Goal: Find contact information: Find contact information

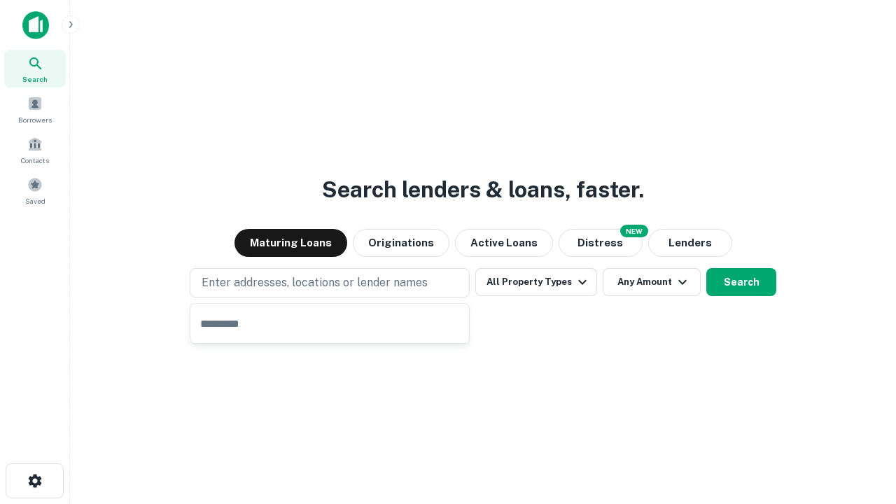
type input "**********"
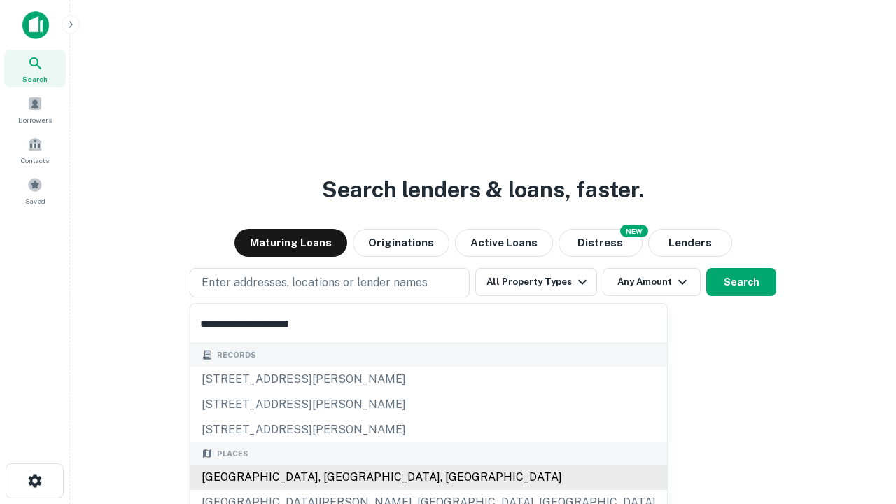
click at [335, 478] on div "Santa Monica, CA, USA" at bounding box center [428, 477] width 477 height 25
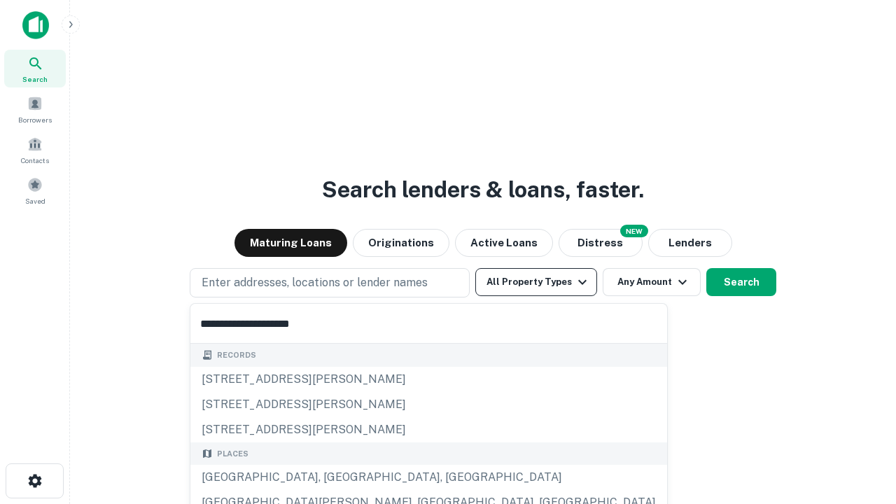
click at [536, 282] on button "All Property Types" at bounding box center [536, 282] width 122 height 28
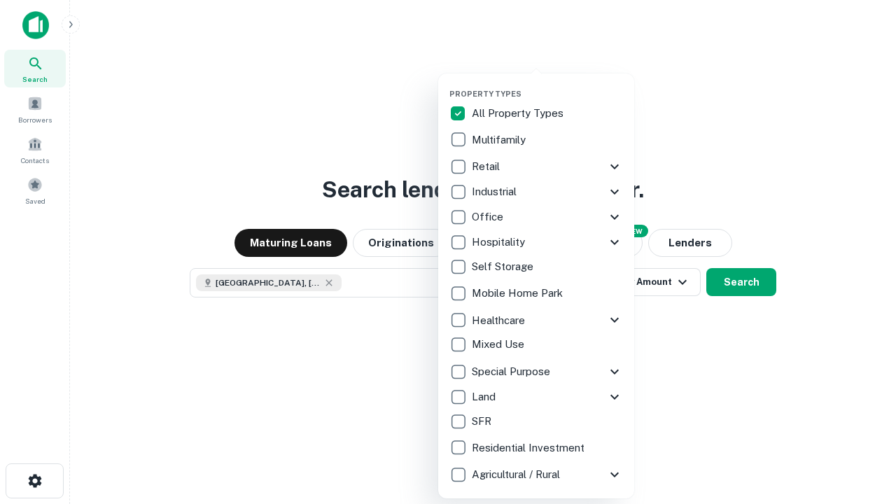
click at [548, 85] on button "button" at bounding box center [548, 85] width 196 height 1
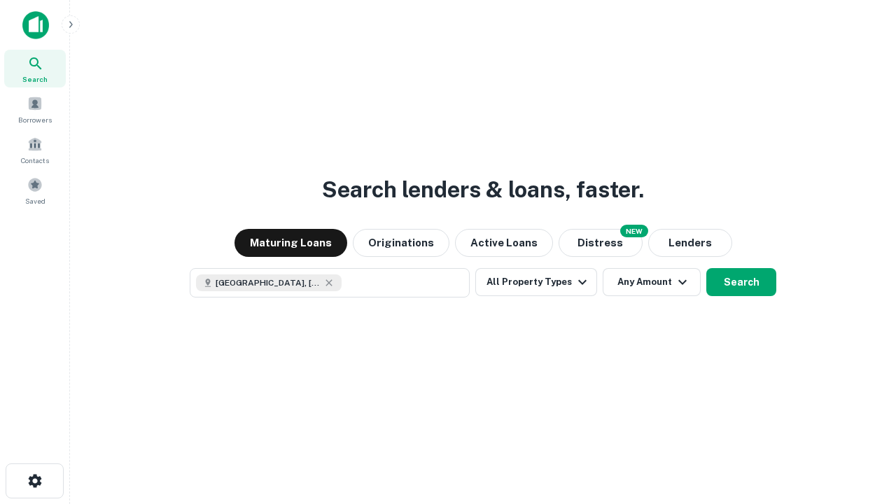
scroll to position [22, 0]
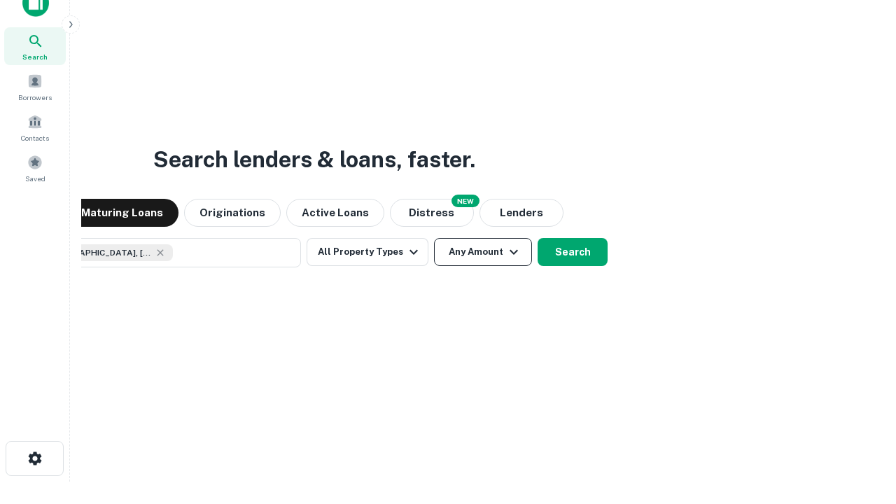
click at [434, 238] on button "Any Amount" at bounding box center [483, 252] width 98 height 28
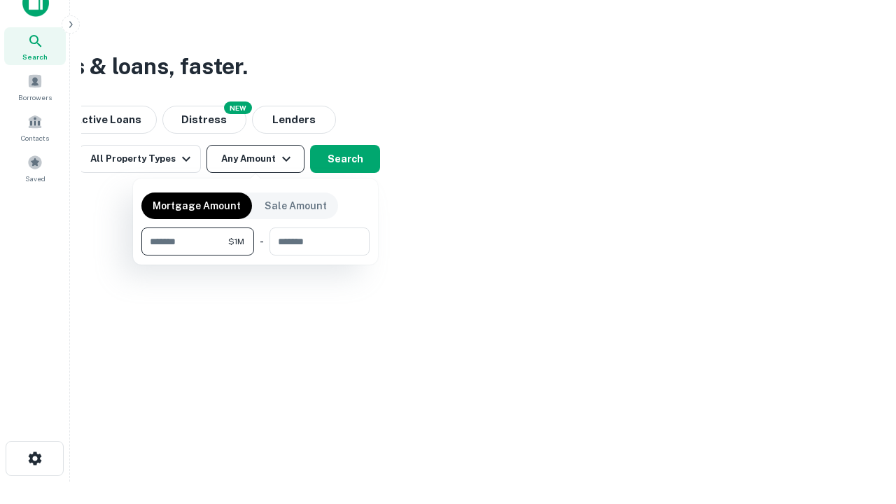
type input "*******"
click at [256, 256] on button "button" at bounding box center [255, 256] width 228 height 1
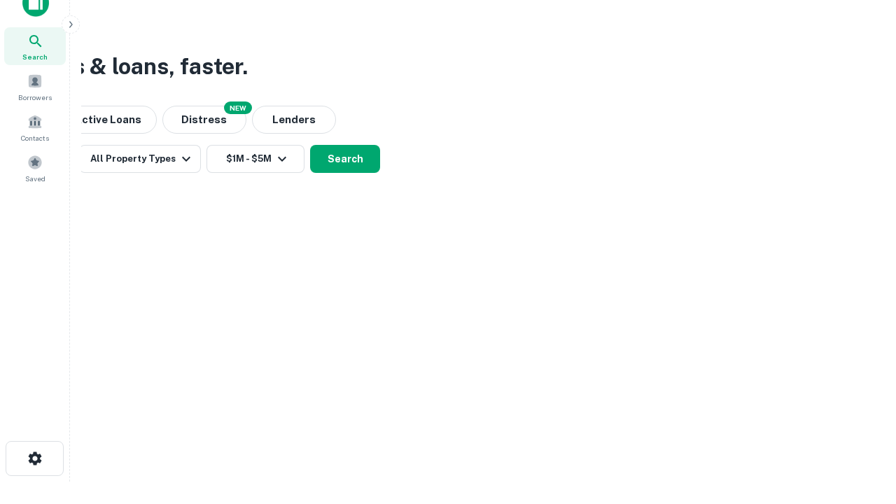
scroll to position [22, 0]
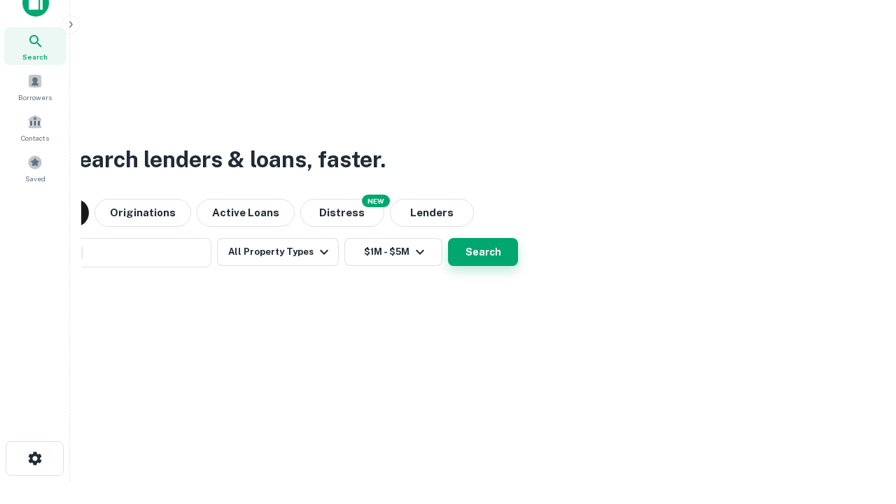
click at [448, 238] on button "Search" at bounding box center [483, 252] width 70 height 28
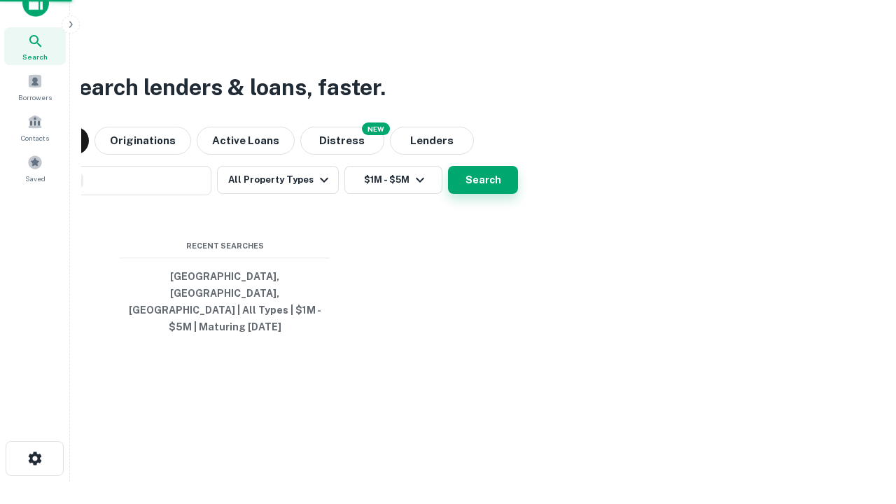
scroll to position [46, 396]
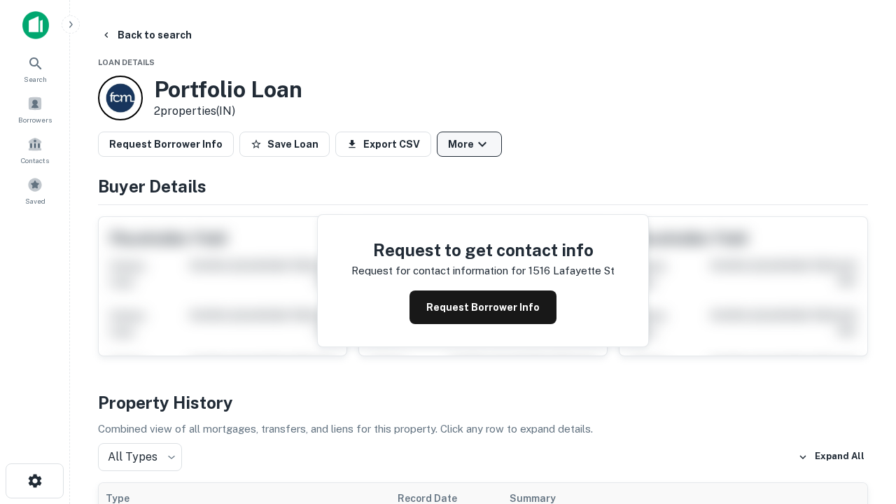
click at [469, 144] on button "More" at bounding box center [469, 144] width 65 height 25
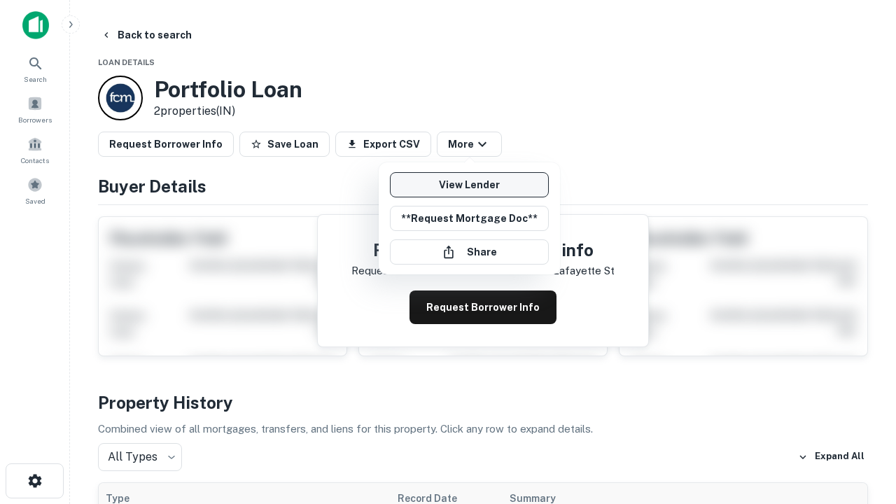
click at [469, 185] on link "View Lender" at bounding box center [469, 184] width 159 height 25
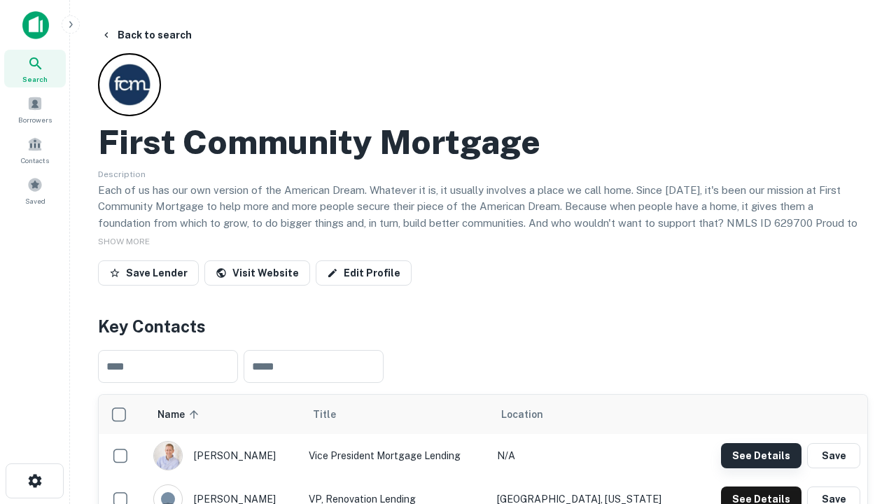
click at [761, 455] on button "See Details" at bounding box center [761, 455] width 81 height 25
